Goal: Check status: Check status

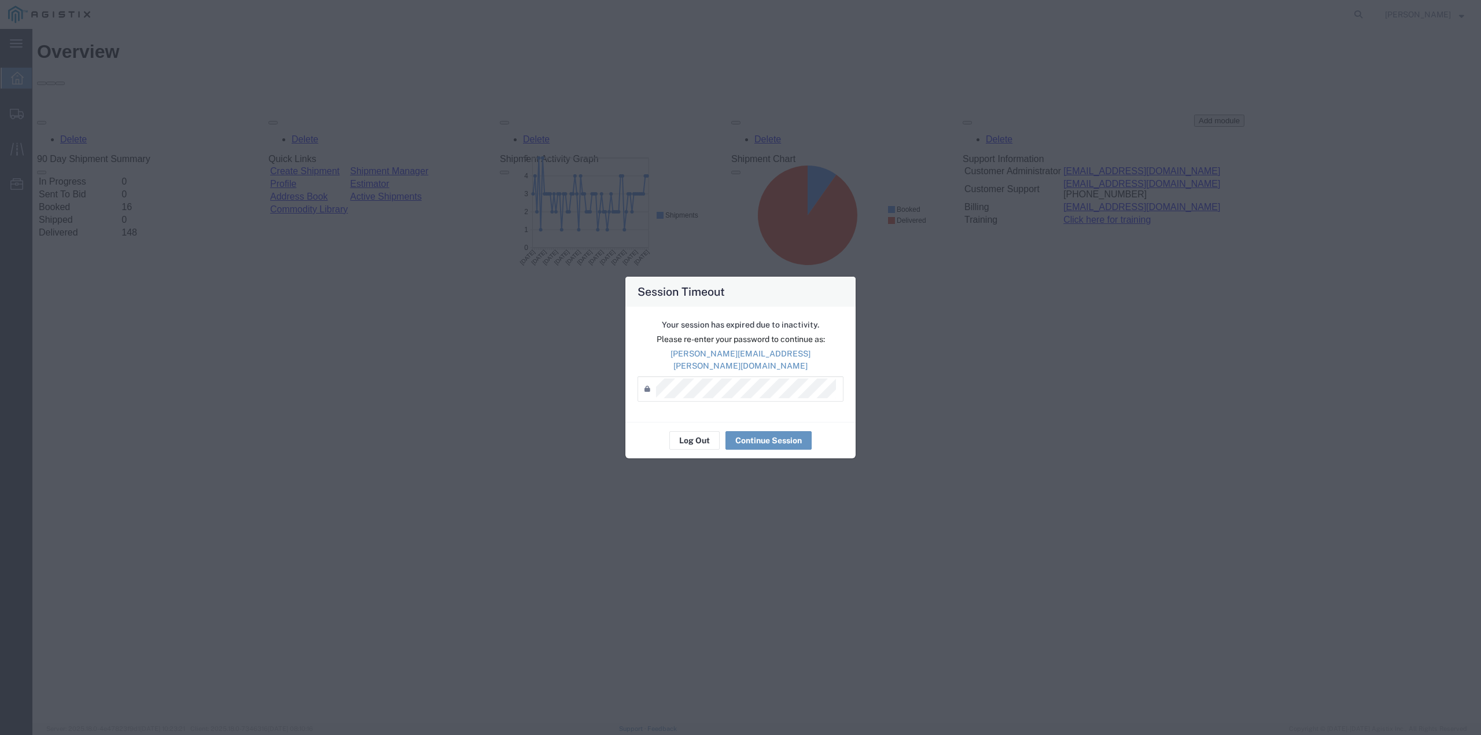
click at [388, 400] on div "Session Timeout Your session has expired due to inactivity. Please re-enter you…" at bounding box center [740, 367] width 1481 height 735
click at [282, 355] on div "Session Timeout Your session has expired due to inactivity. Please re-enter you…" at bounding box center [740, 367] width 1481 height 735
click at [755, 436] on button "Continue Session" at bounding box center [768, 440] width 86 height 19
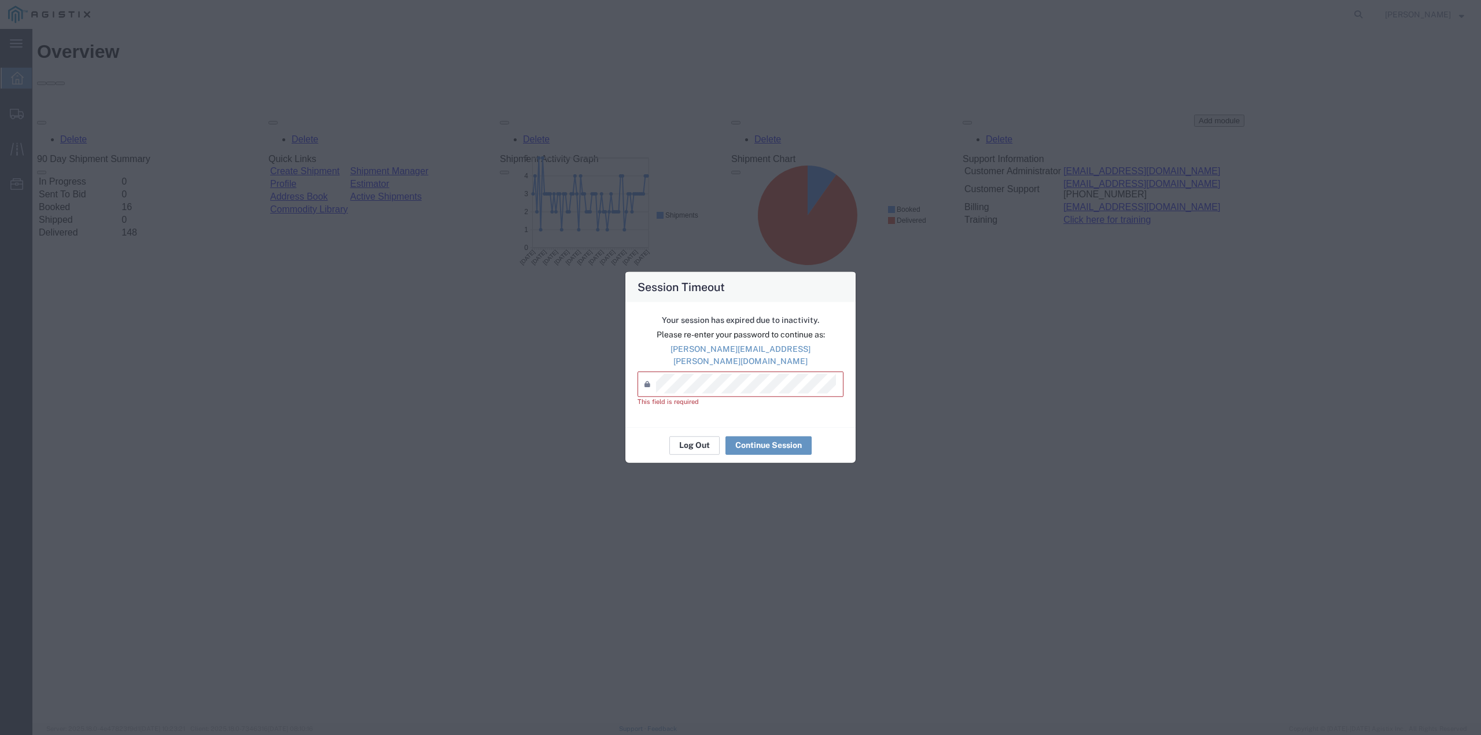
click at [688, 438] on button "Log Out" at bounding box center [694, 445] width 50 height 19
